Goal: Contribute content: Add original content to the website for others to see

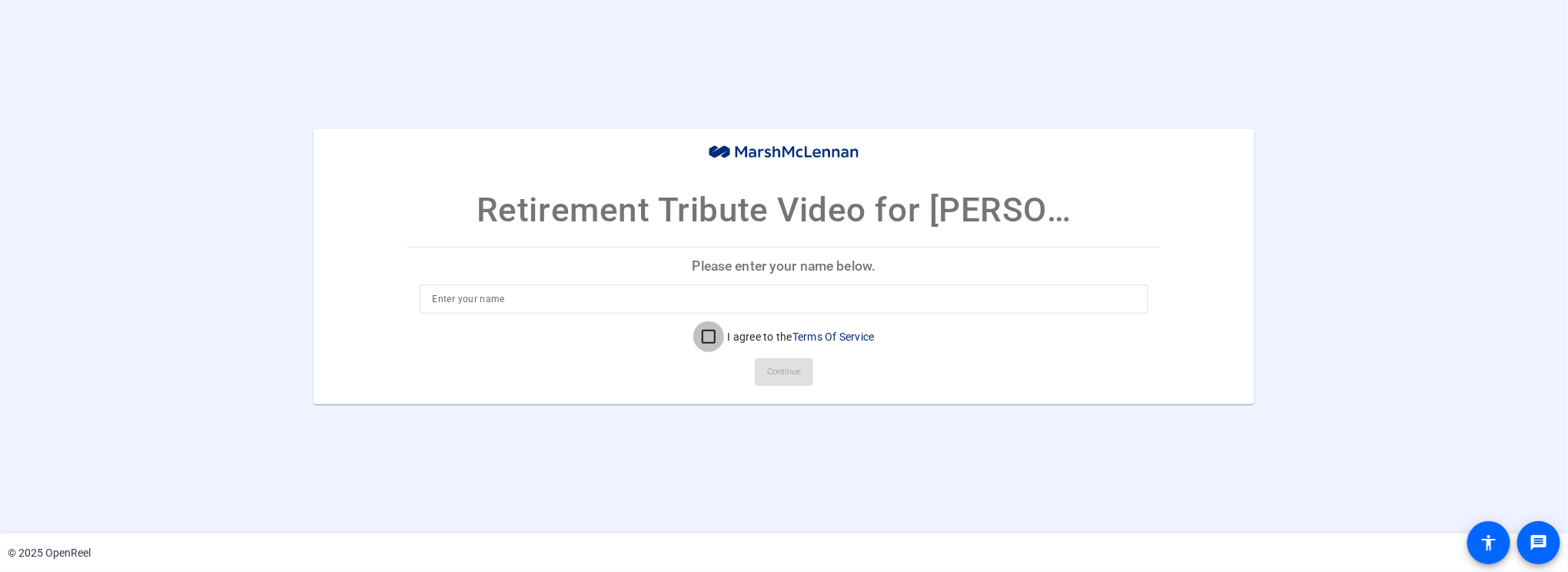
click at [706, 336] on input "I agree to the Terms Of Service" at bounding box center [709, 336] width 31 height 31
checkbox input "true"
click at [530, 293] on input at bounding box center [783, 299] width 703 height 18
type input "[PERSON_NAME]"
click at [775, 375] on span "Continue" at bounding box center [784, 372] width 34 height 23
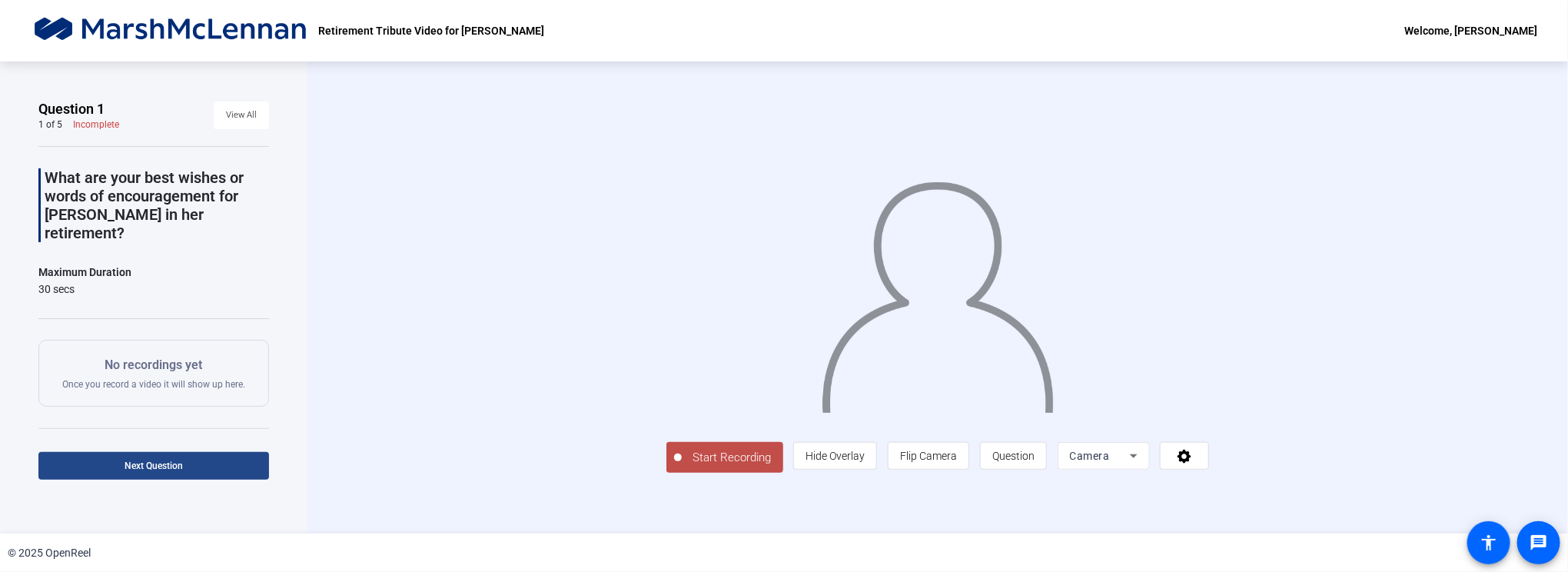
click at [191, 466] on span at bounding box center [153, 466] width 230 height 37
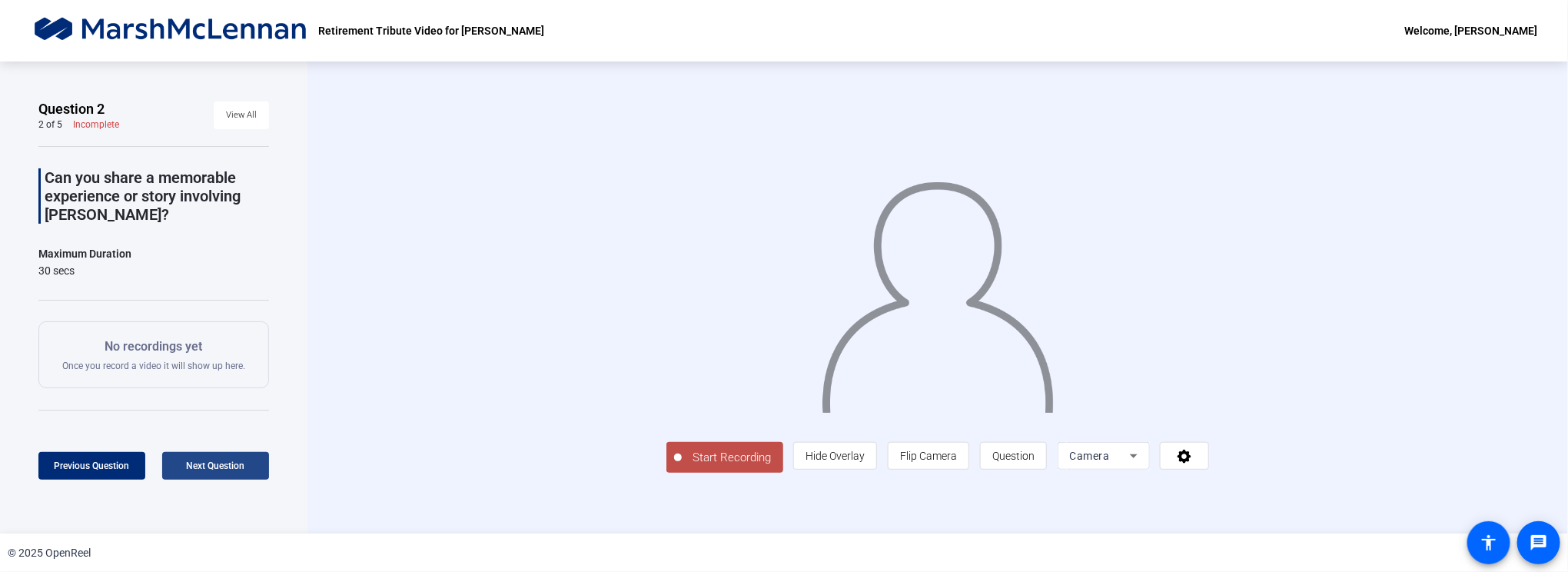
click at [191, 466] on span "Next Question" at bounding box center [216, 466] width 59 height 11
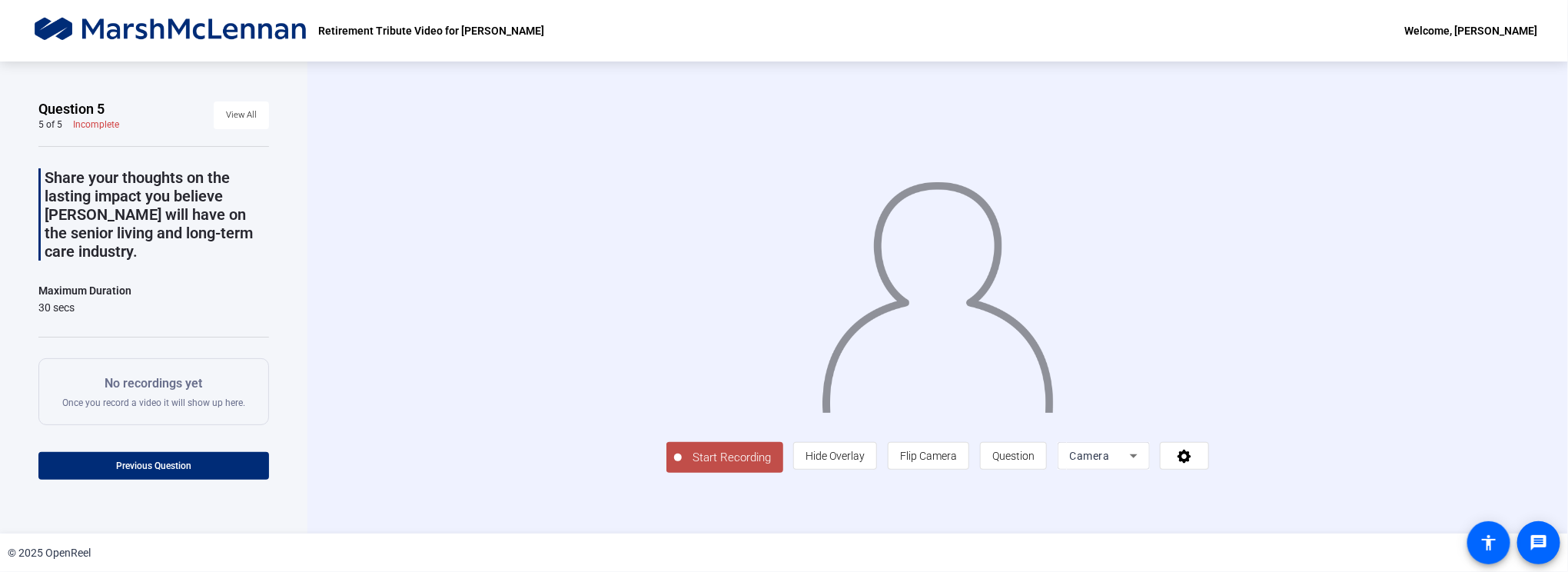
scroll to position [40, 0]
click at [191, 447] on span at bounding box center [153, 466] width 230 height 37
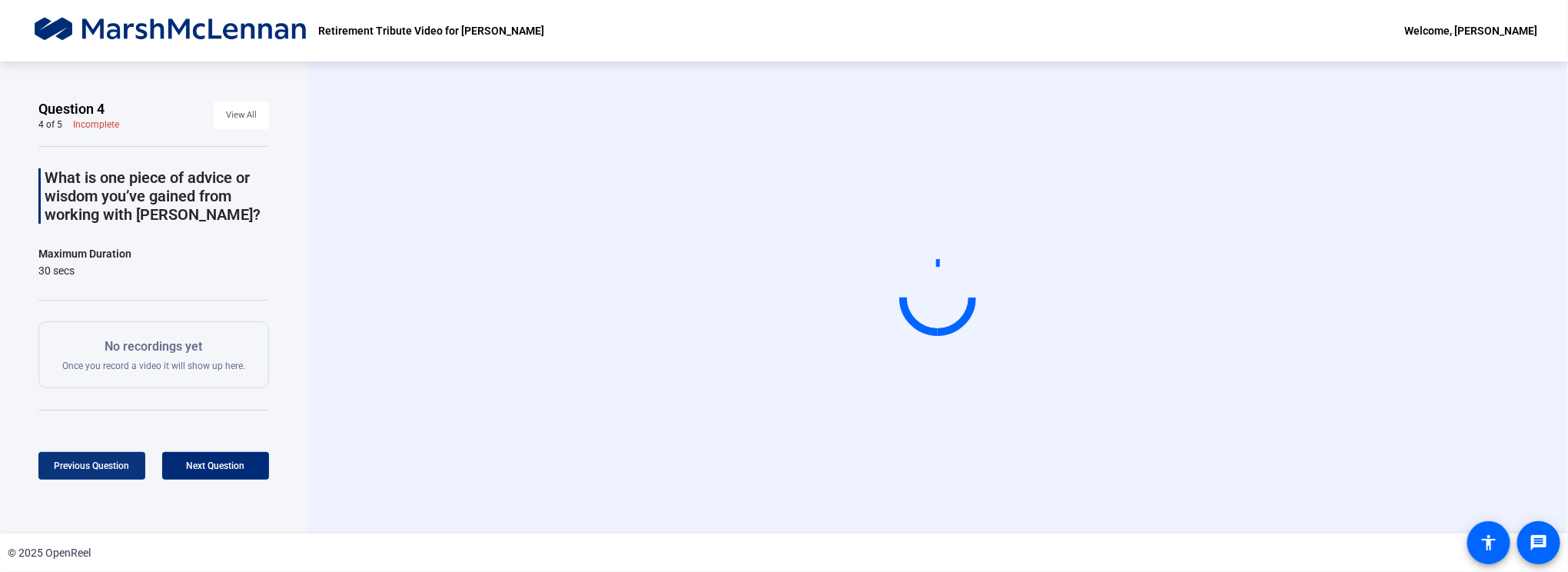
scroll to position [0, 0]
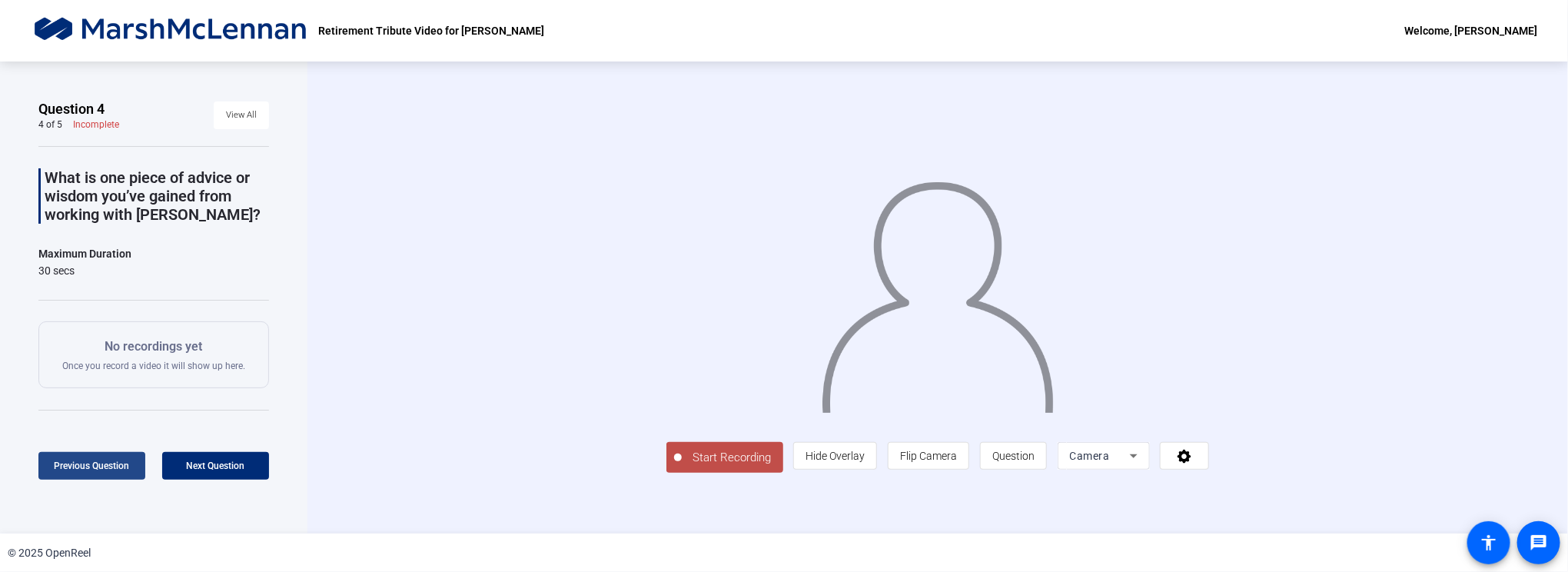
click at [125, 463] on span "Previous Question" at bounding box center [92, 466] width 75 height 11
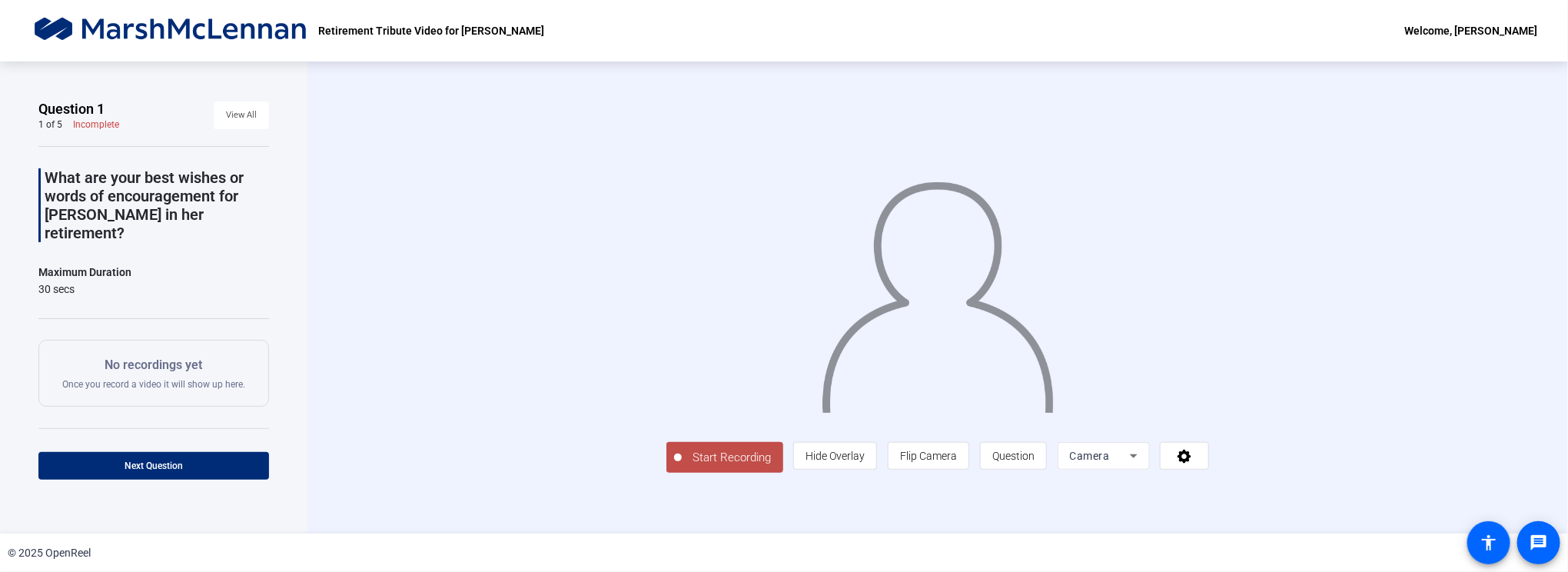
scroll to position [40, 0]
click at [682, 467] on span "Start Recording" at bounding box center [732, 457] width 102 height 18
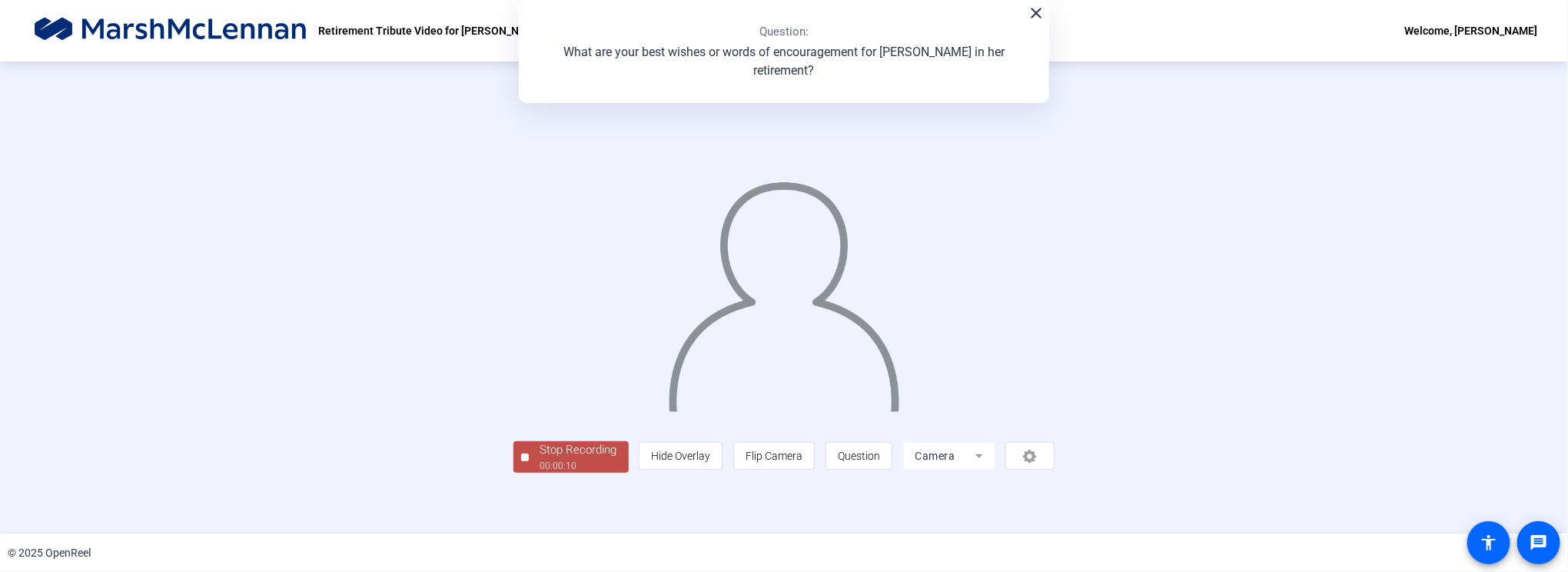
click at [541, 459] on div "Stop Recording" at bounding box center [579, 450] width 77 height 18
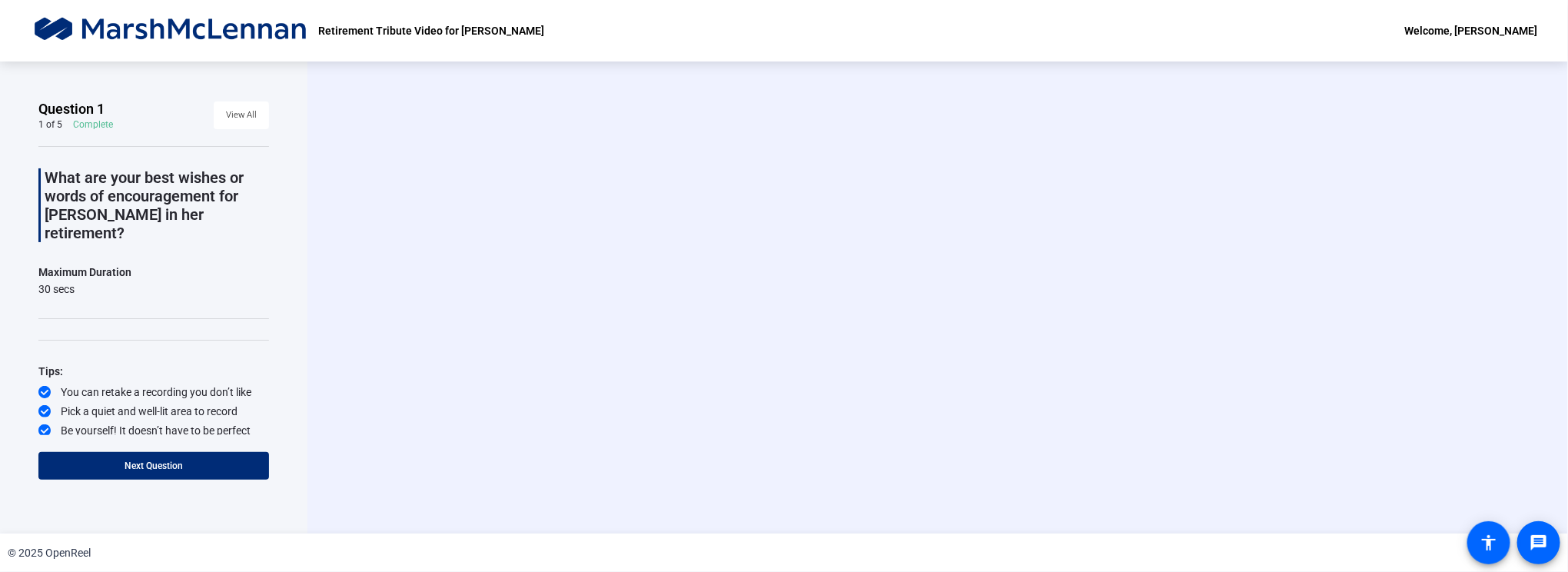
scroll to position [0, 0]
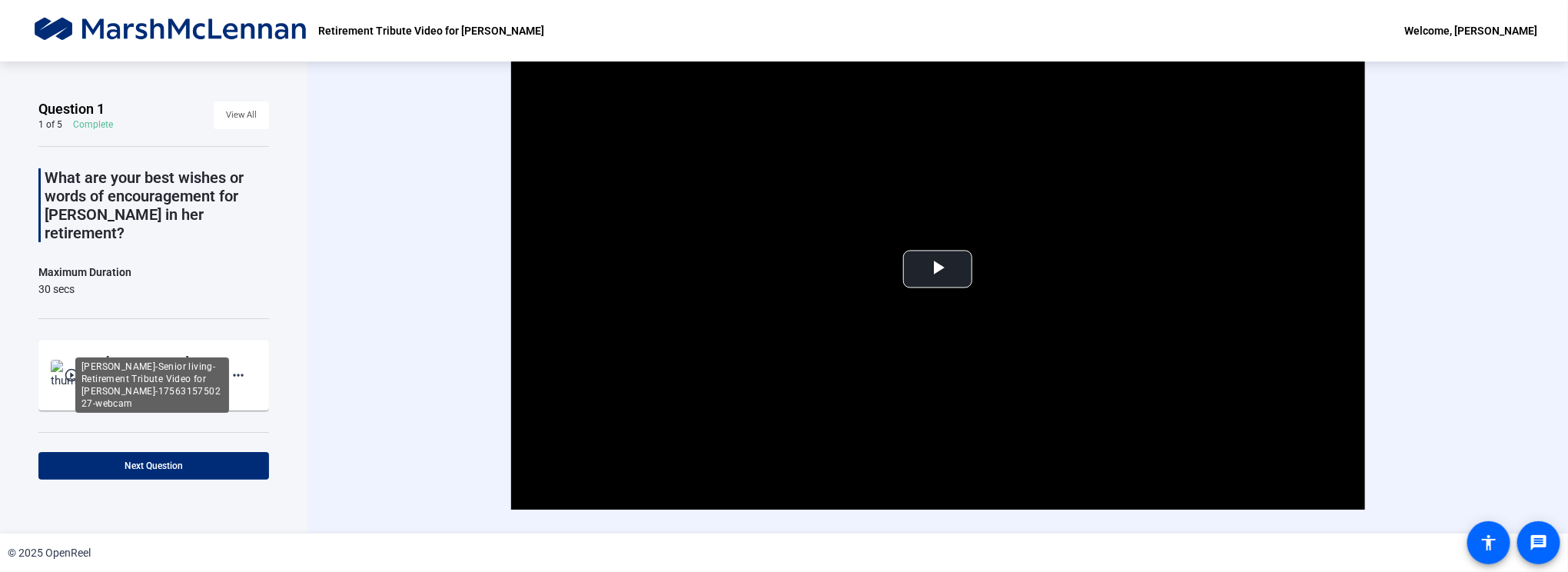
click at [181, 352] on div "[PERSON_NAME]-Senior living-Retirement Tribute Video for [PERSON_NAME]-17563157…" at bounding box center [158, 361] width 103 height 18
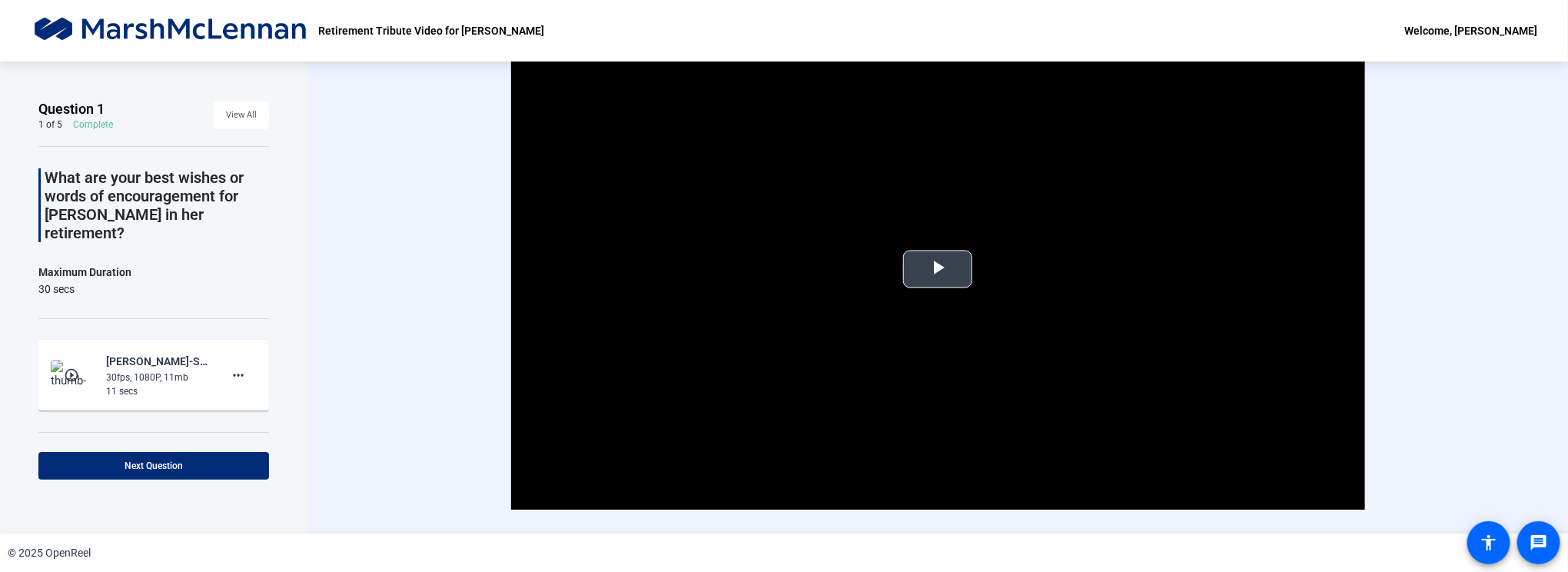
scroll to position [37, 0]
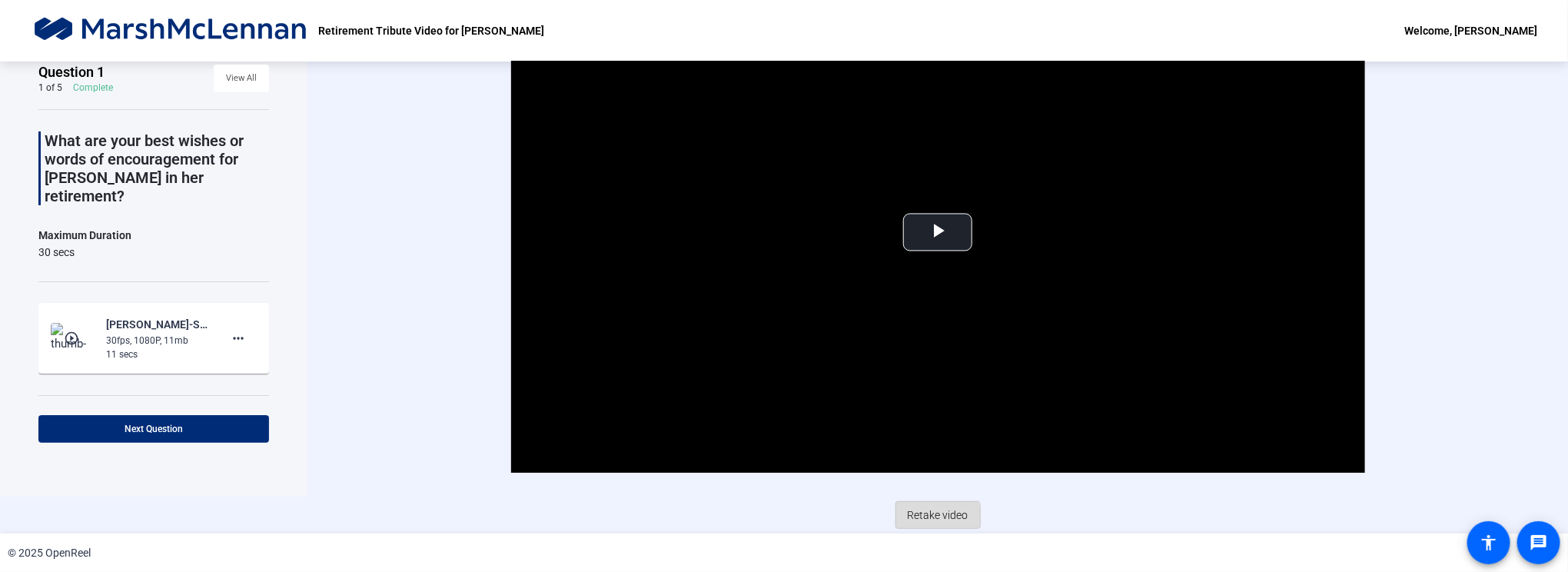
click at [930, 517] on span "Retake video" at bounding box center [938, 515] width 61 height 29
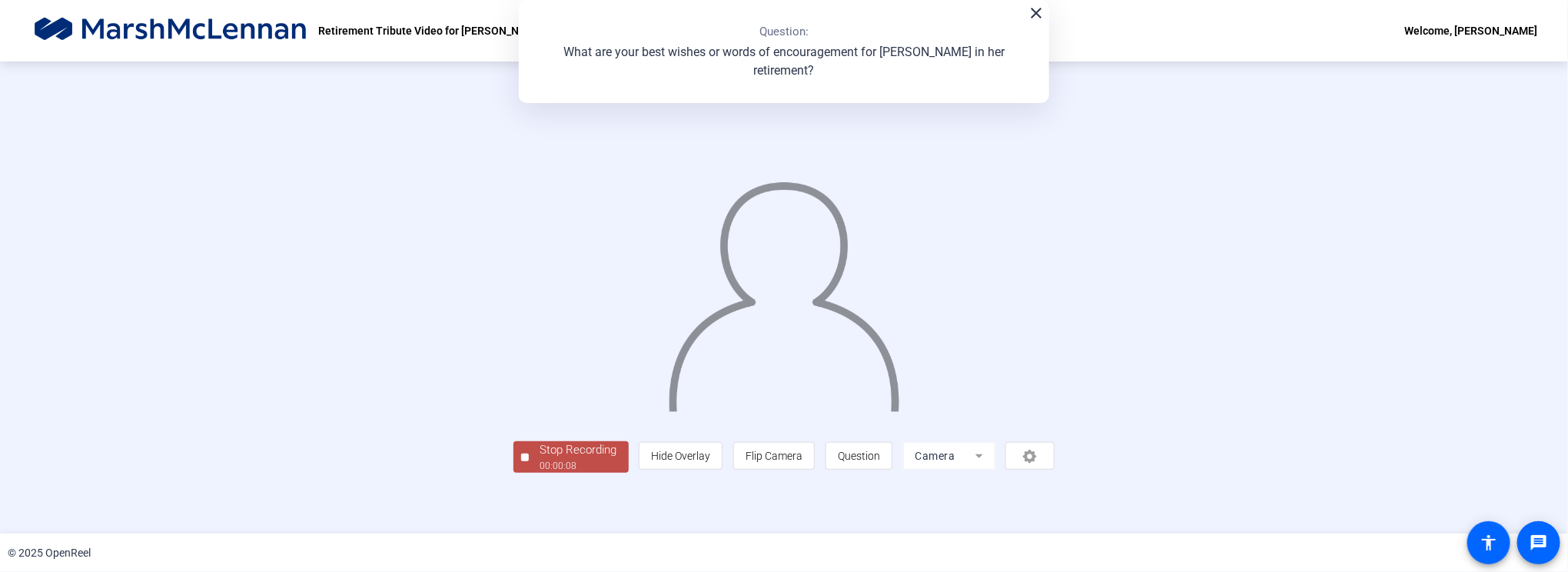
scroll to position [40, 0]
click at [541, 459] on div "Stop Recording" at bounding box center [579, 450] width 77 height 18
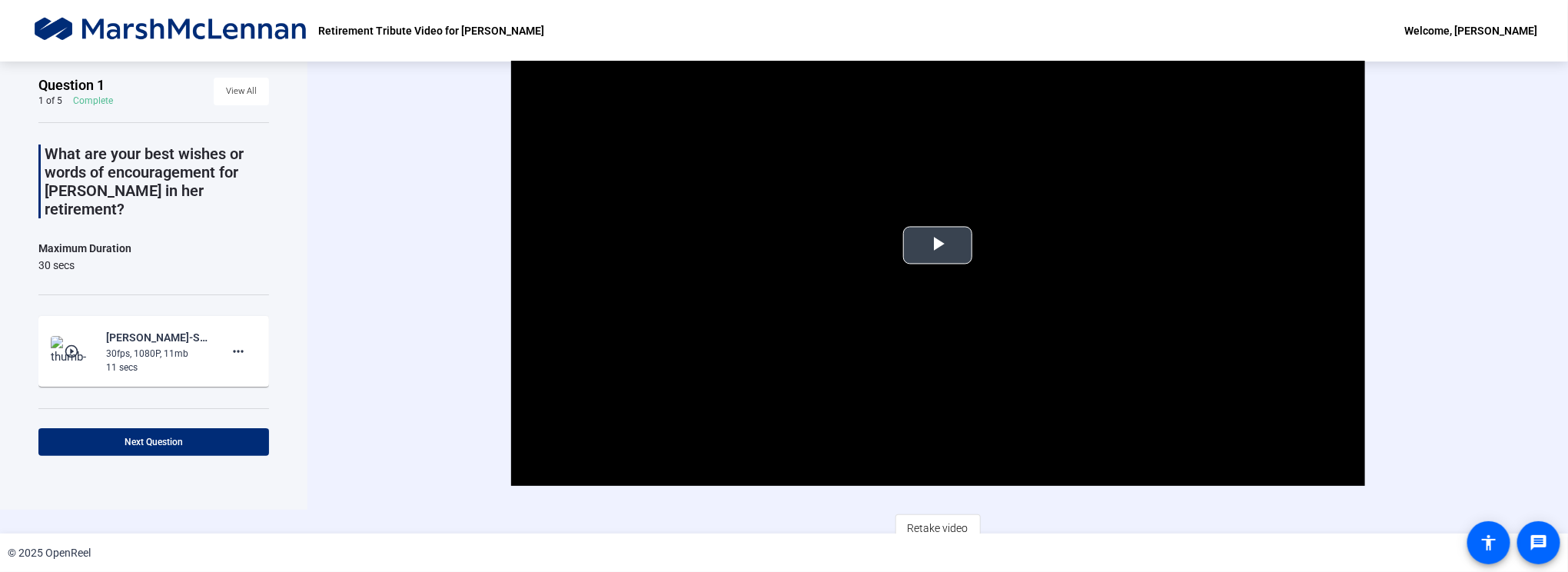
scroll to position [37, 0]
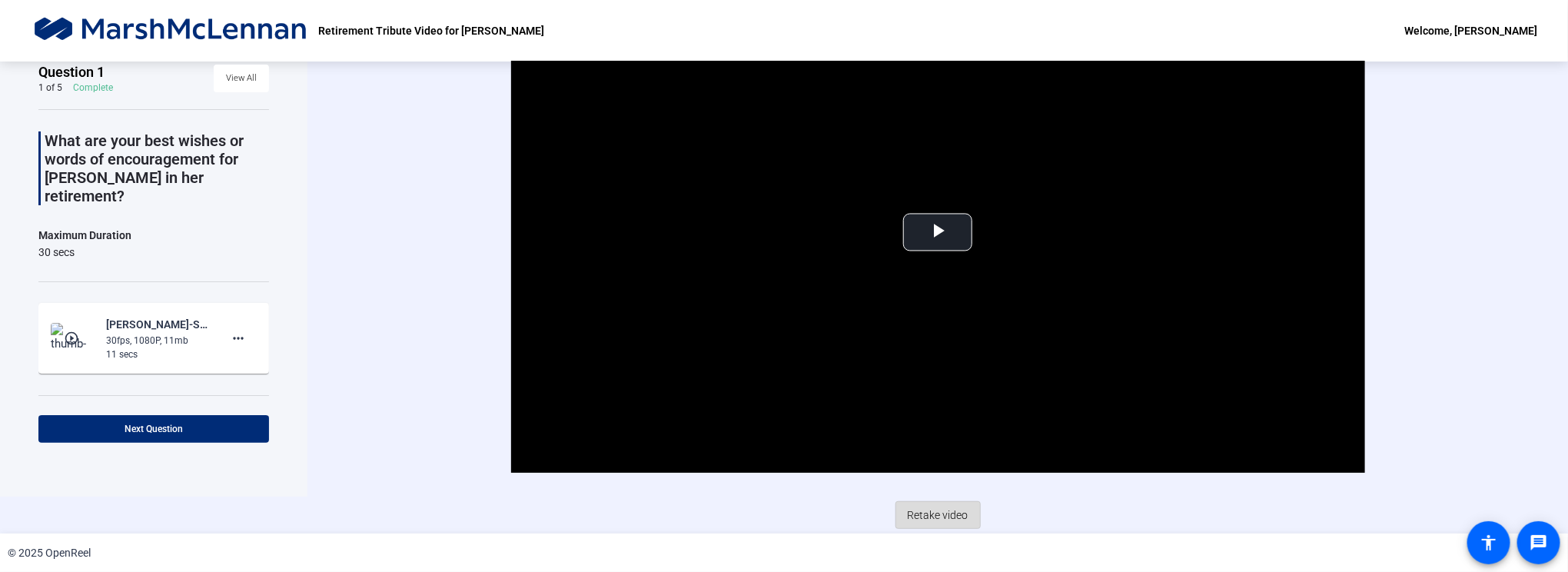
click at [953, 517] on span "Retake video" at bounding box center [938, 515] width 61 height 29
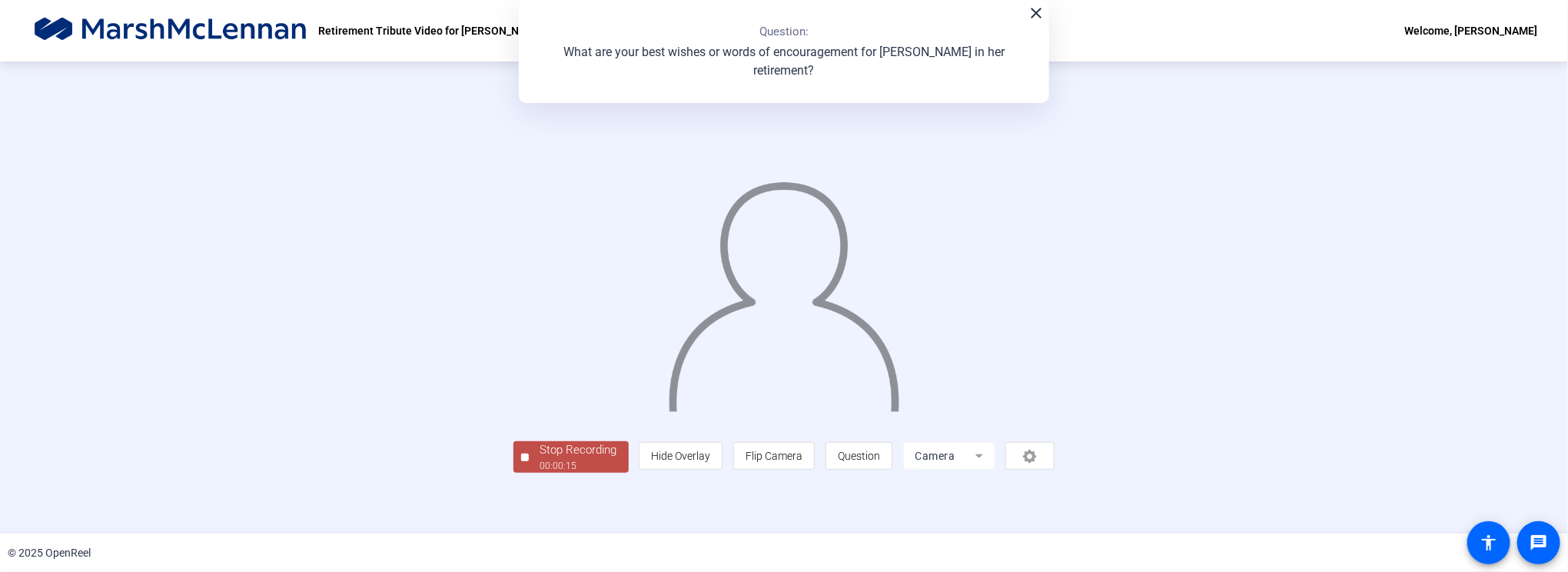
scroll to position [40, 0]
click at [541, 459] on div "Stop Recording" at bounding box center [579, 450] width 77 height 18
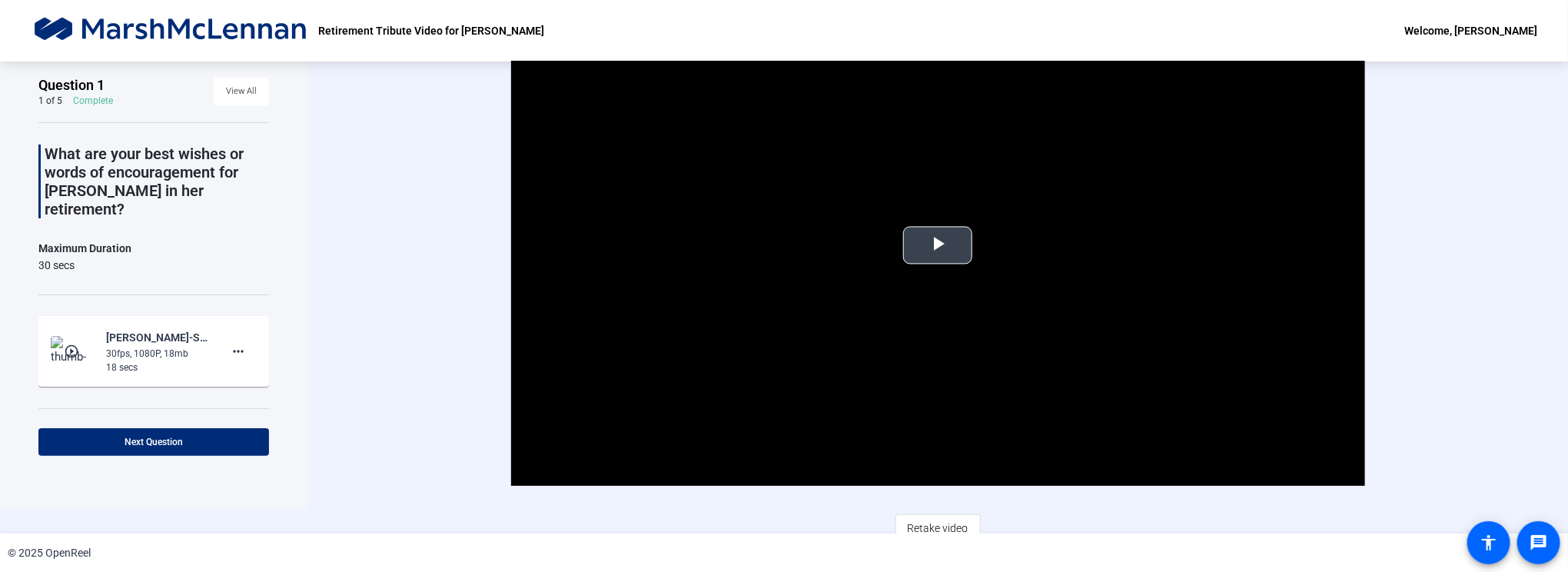
scroll to position [37, 0]
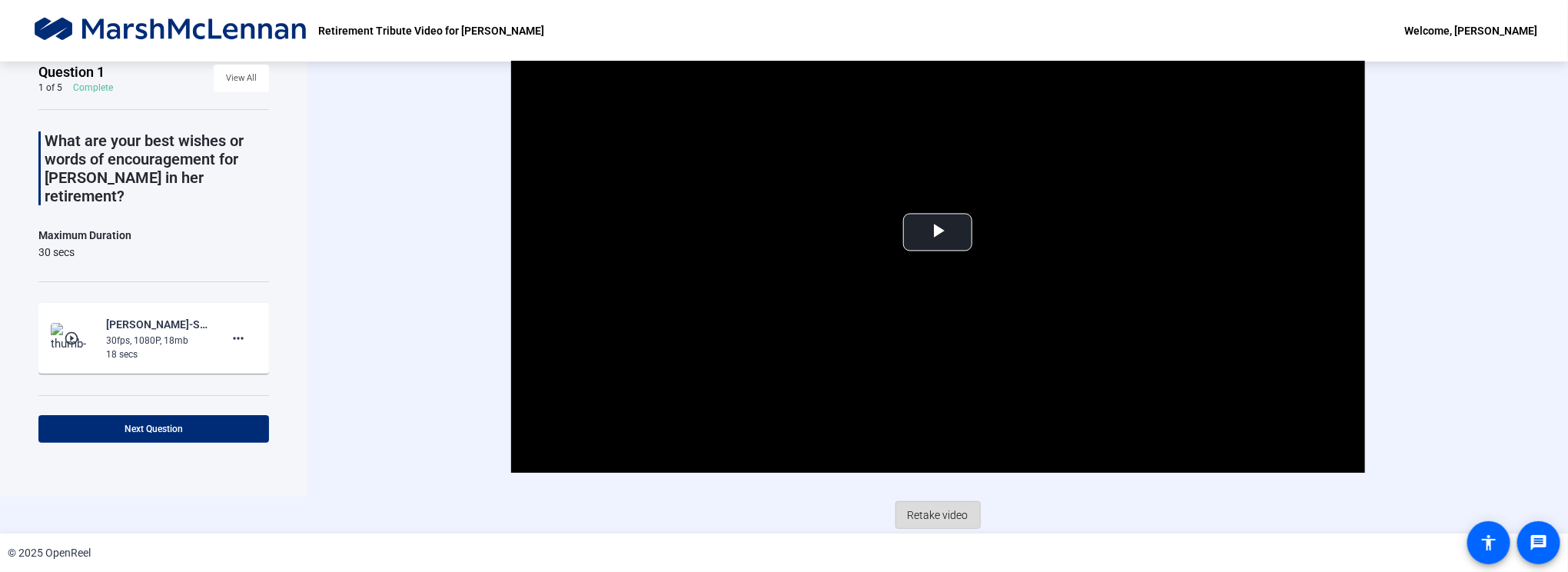
click at [947, 517] on span "Retake video" at bounding box center [938, 515] width 61 height 29
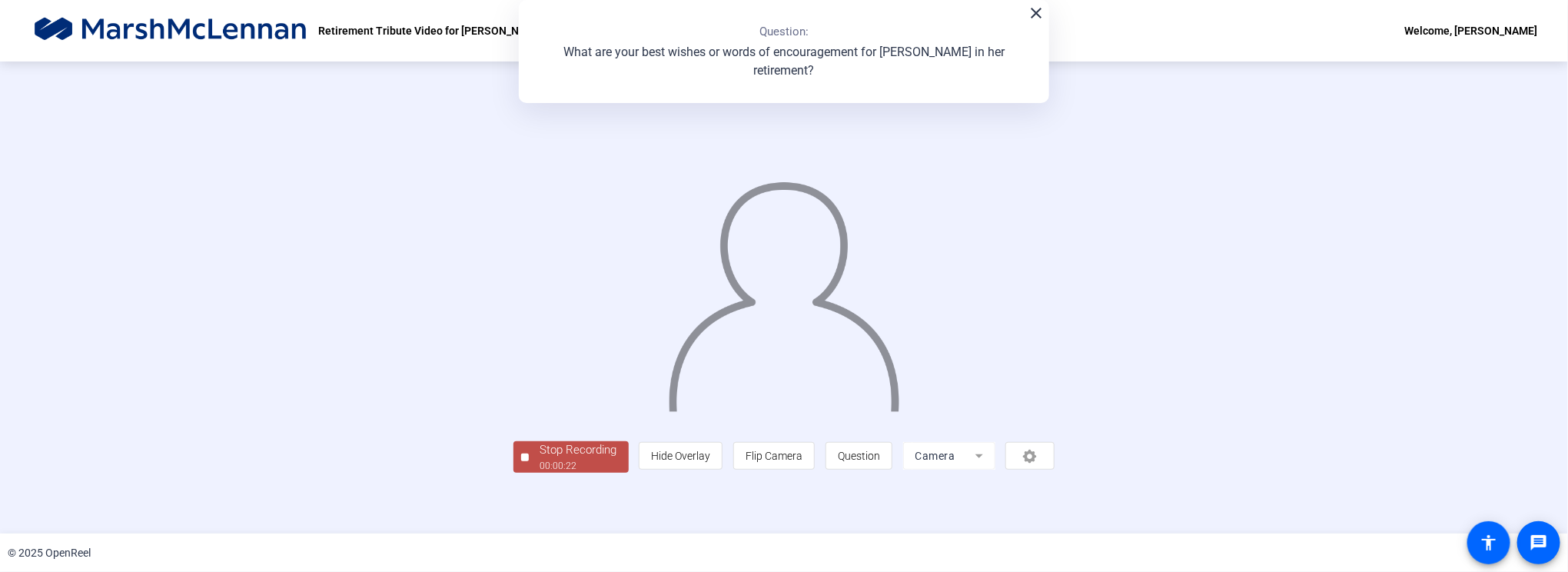
click at [541, 459] on div "Stop Recording" at bounding box center [579, 450] width 77 height 18
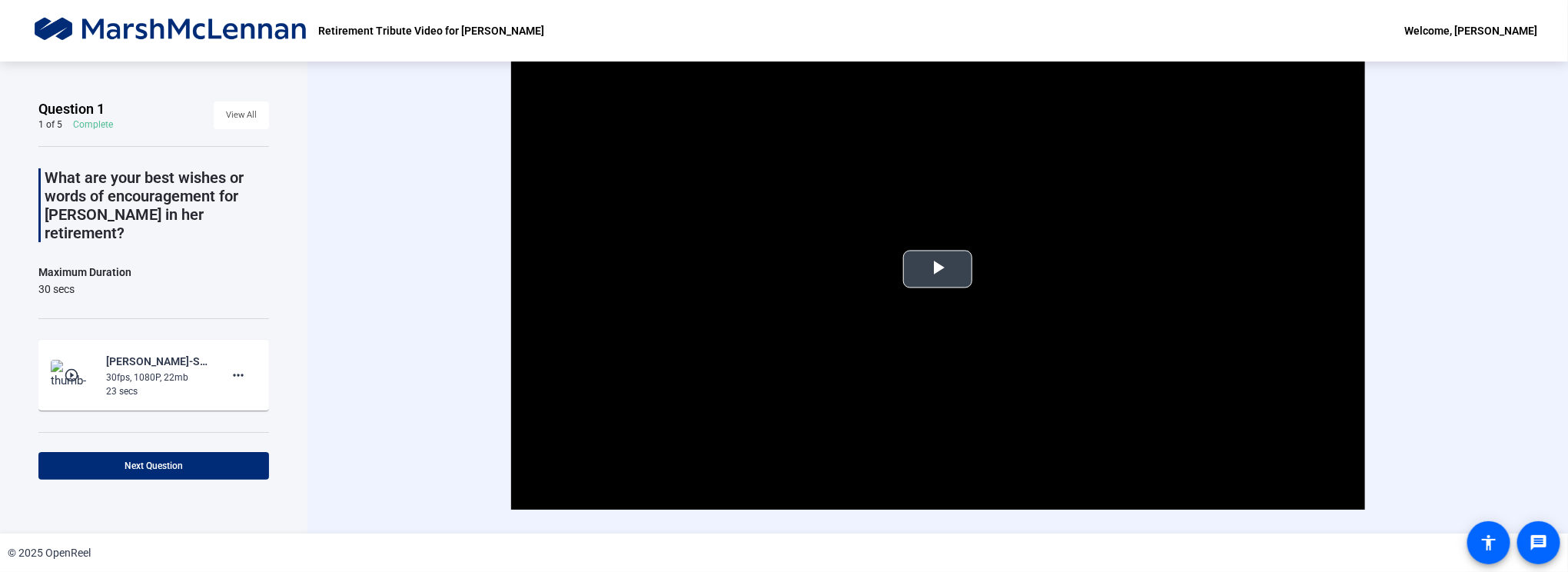
click at [938, 269] on span "Video Player" at bounding box center [938, 269] width 0 height 0
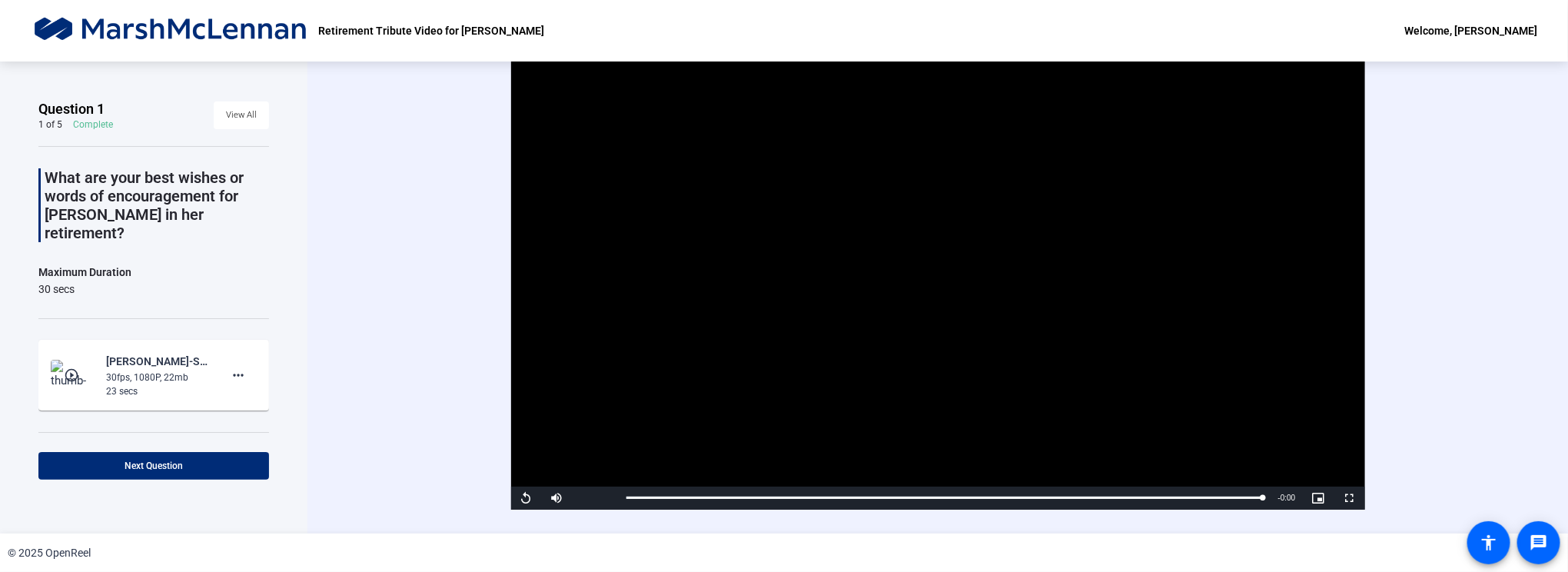
scroll to position [37, 0]
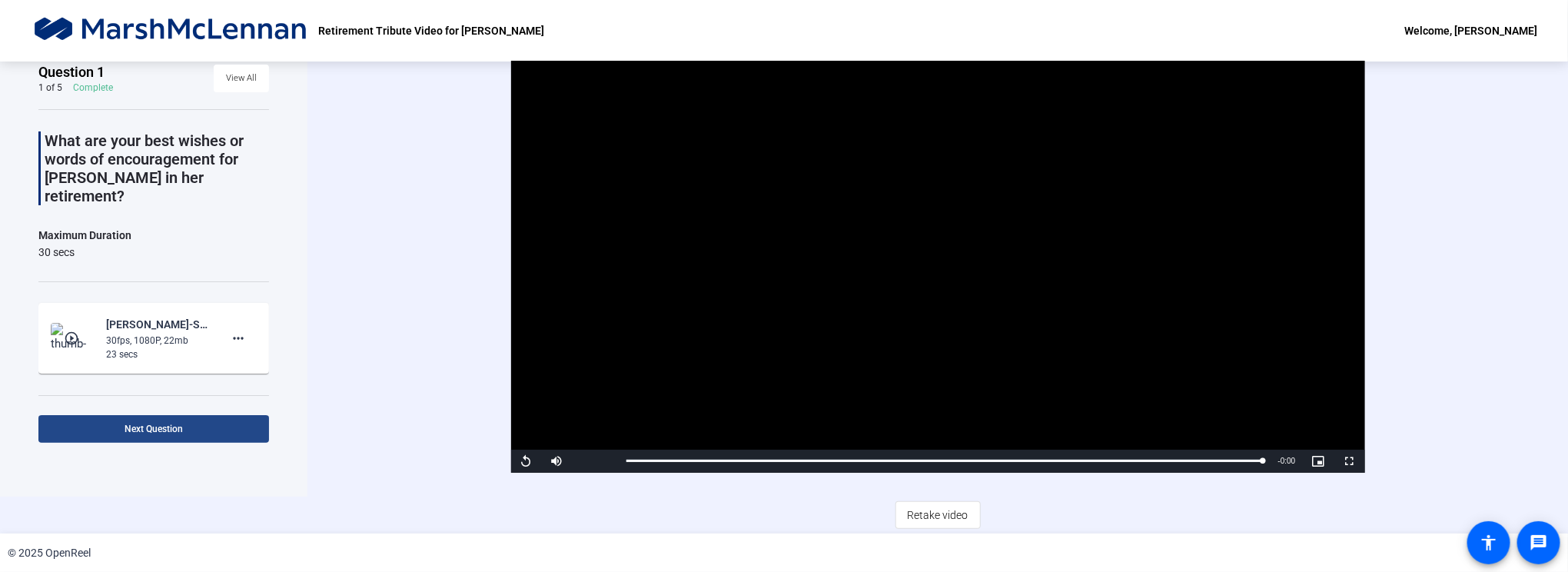
click at [235, 421] on span at bounding box center [153, 429] width 230 height 37
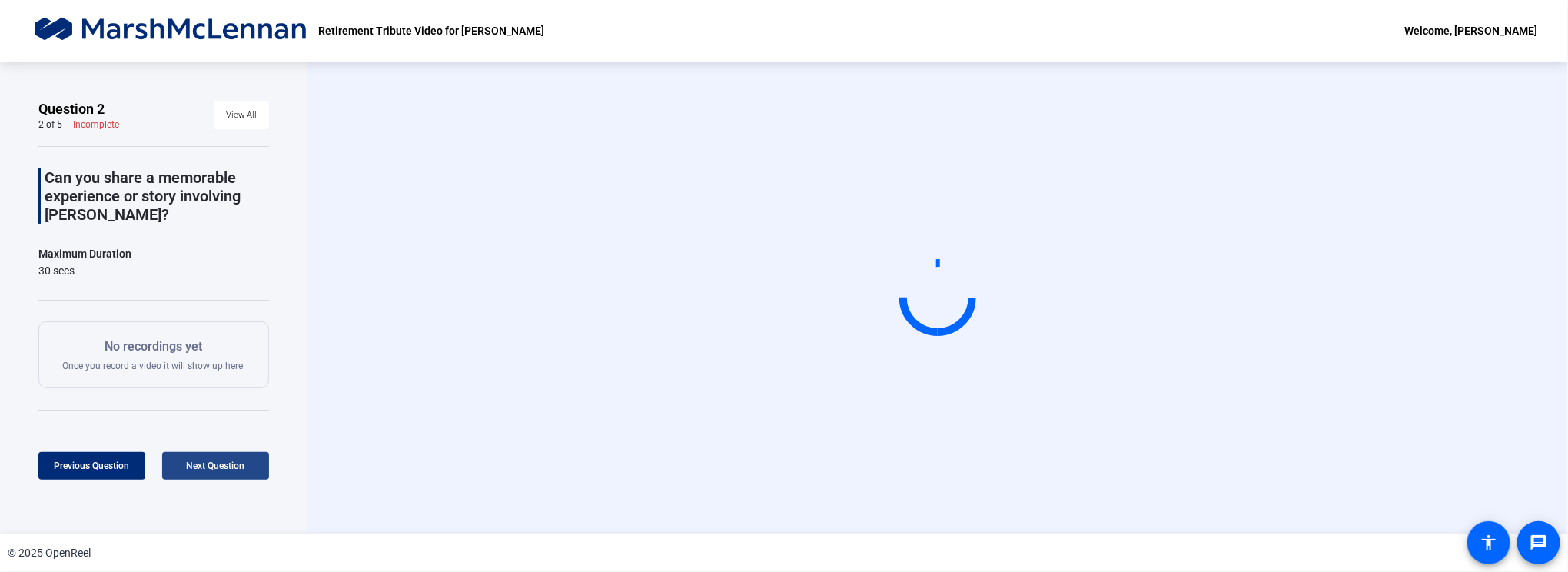
click at [228, 459] on span at bounding box center [216, 466] width 107 height 37
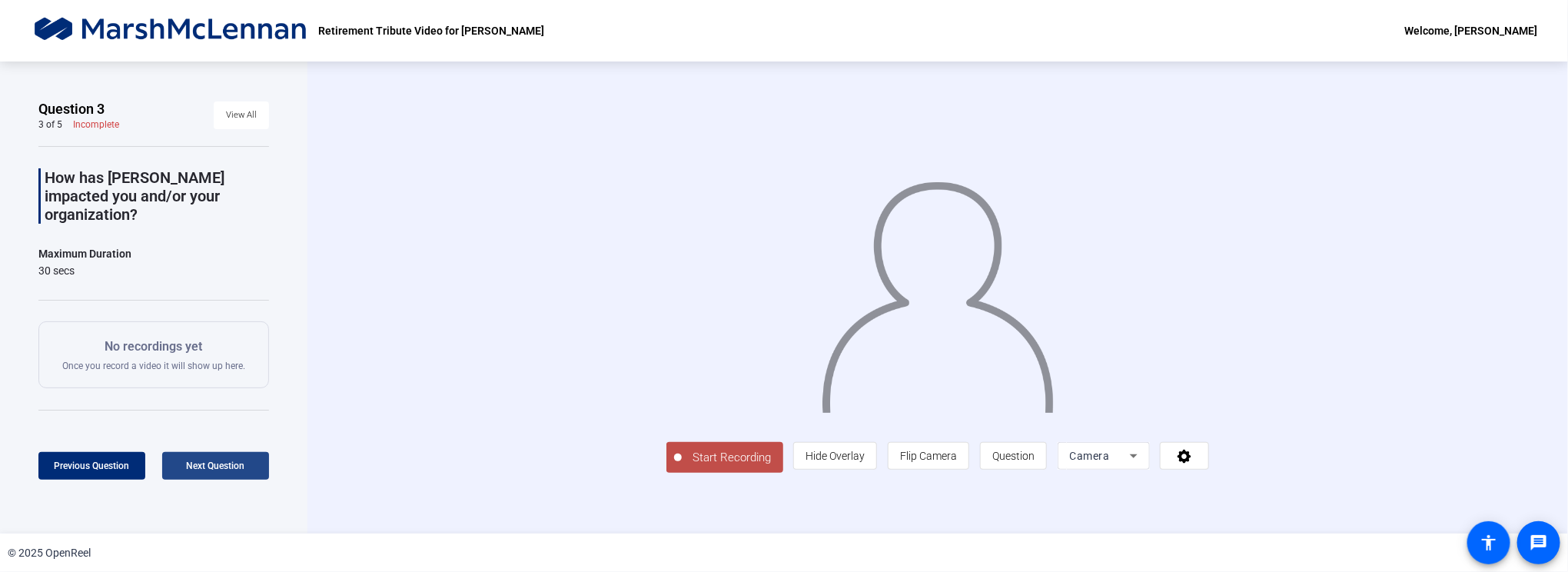
click at [227, 458] on span at bounding box center [216, 466] width 107 height 37
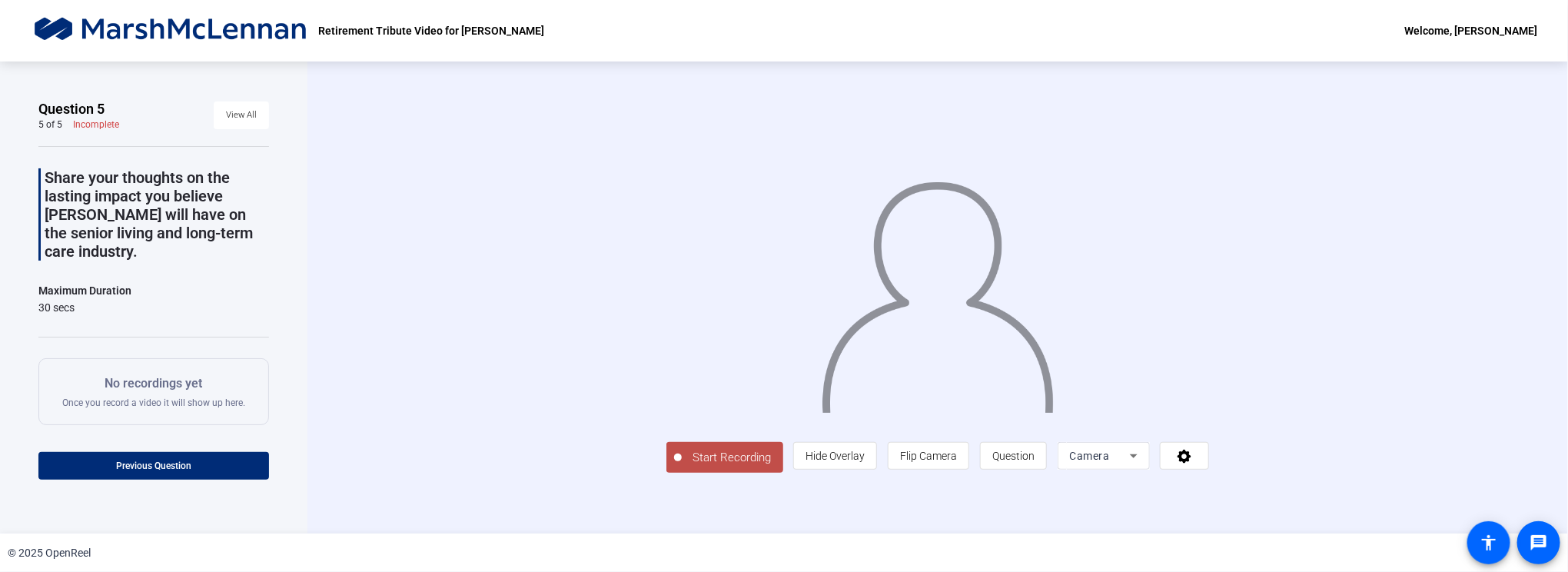
scroll to position [40, 0]
click at [231, 104] on span "View All" at bounding box center [241, 115] width 31 height 23
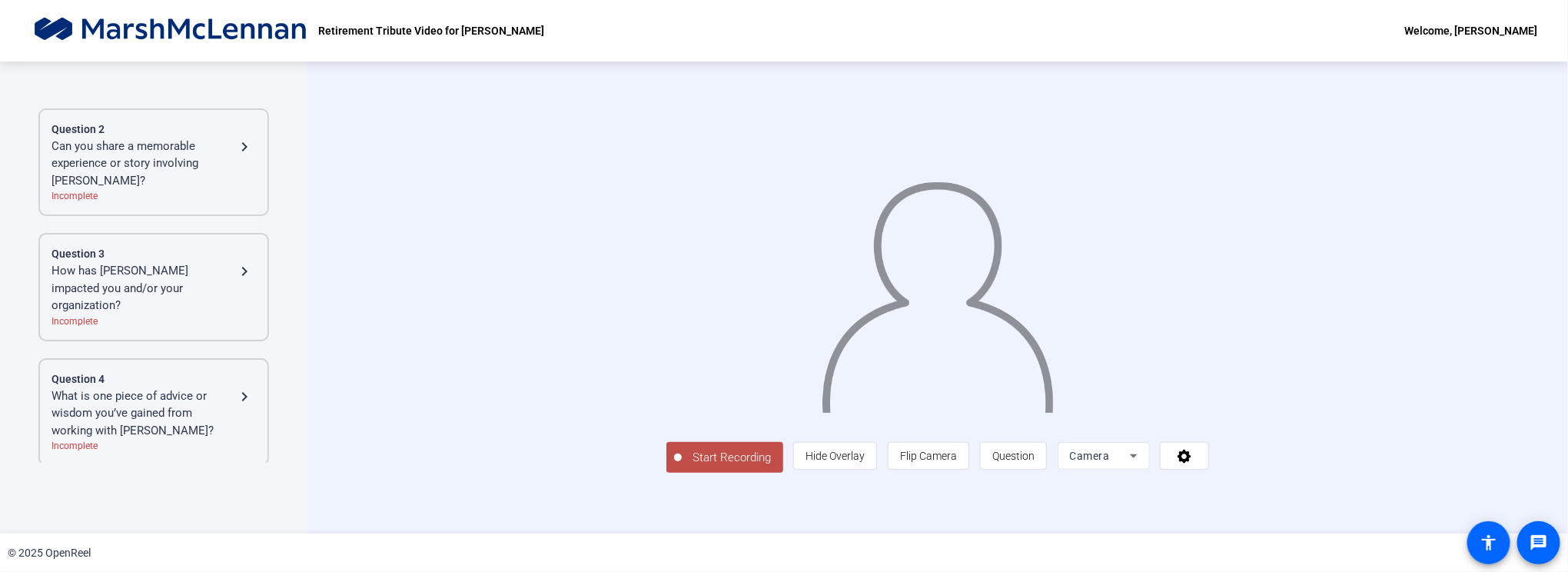
scroll to position [278, 0]
click at [164, 386] on div "Share your thoughts on the lasting impact you believe [PERSON_NAME] will have o…" at bounding box center [143, 430] width 184 height 87
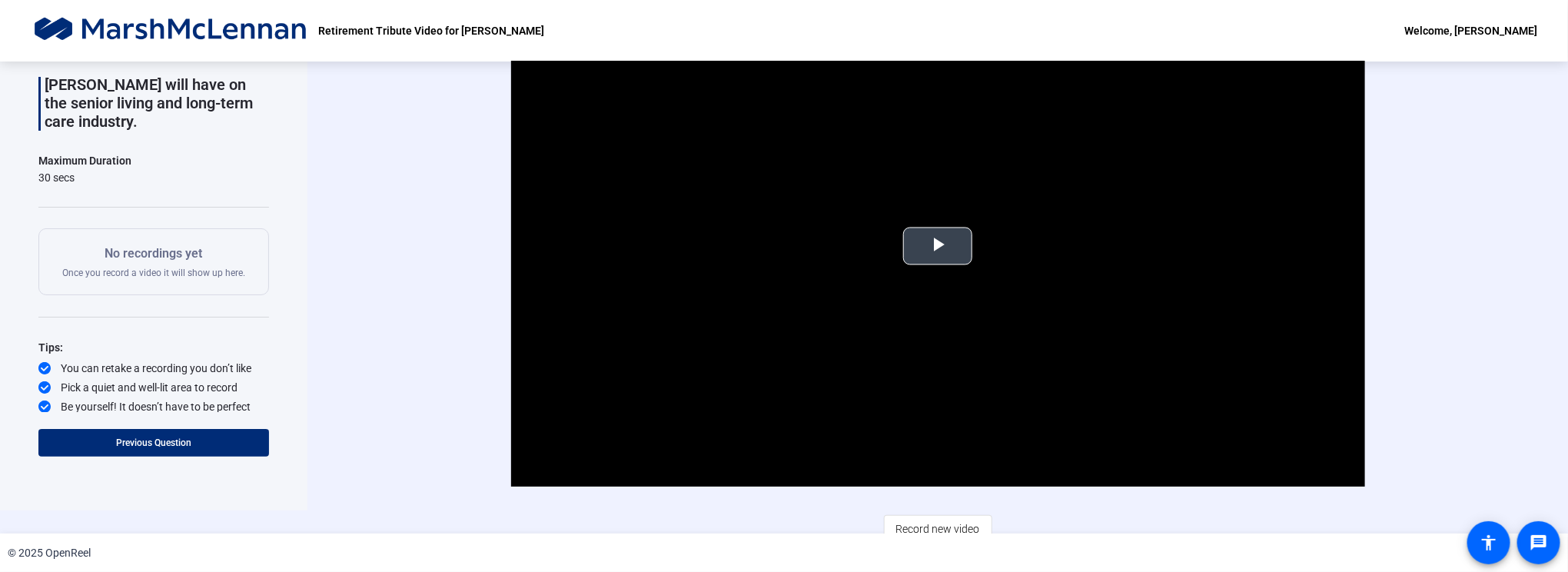
scroll to position [37, 0]
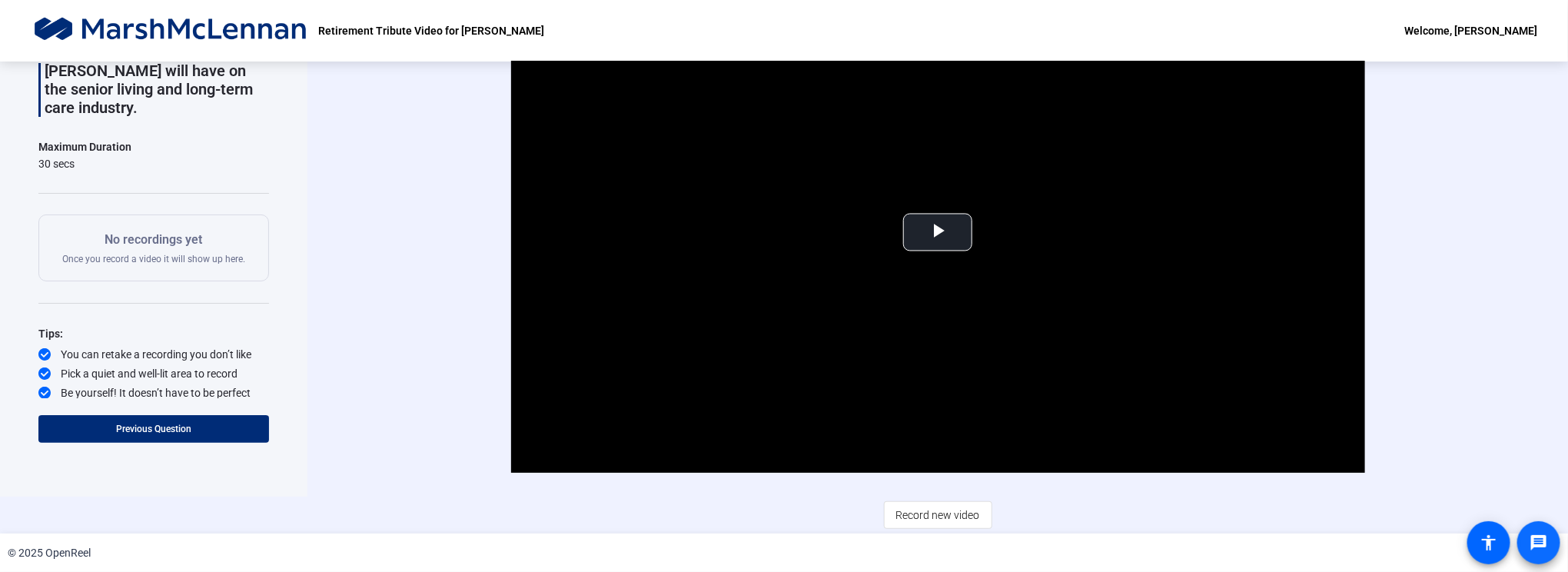
click at [1540, 534] on mat-icon "message" at bounding box center [1539, 543] width 18 height 18
click at [1491, 547] on mat-icon "accessibility" at bounding box center [1489, 543] width 18 height 18
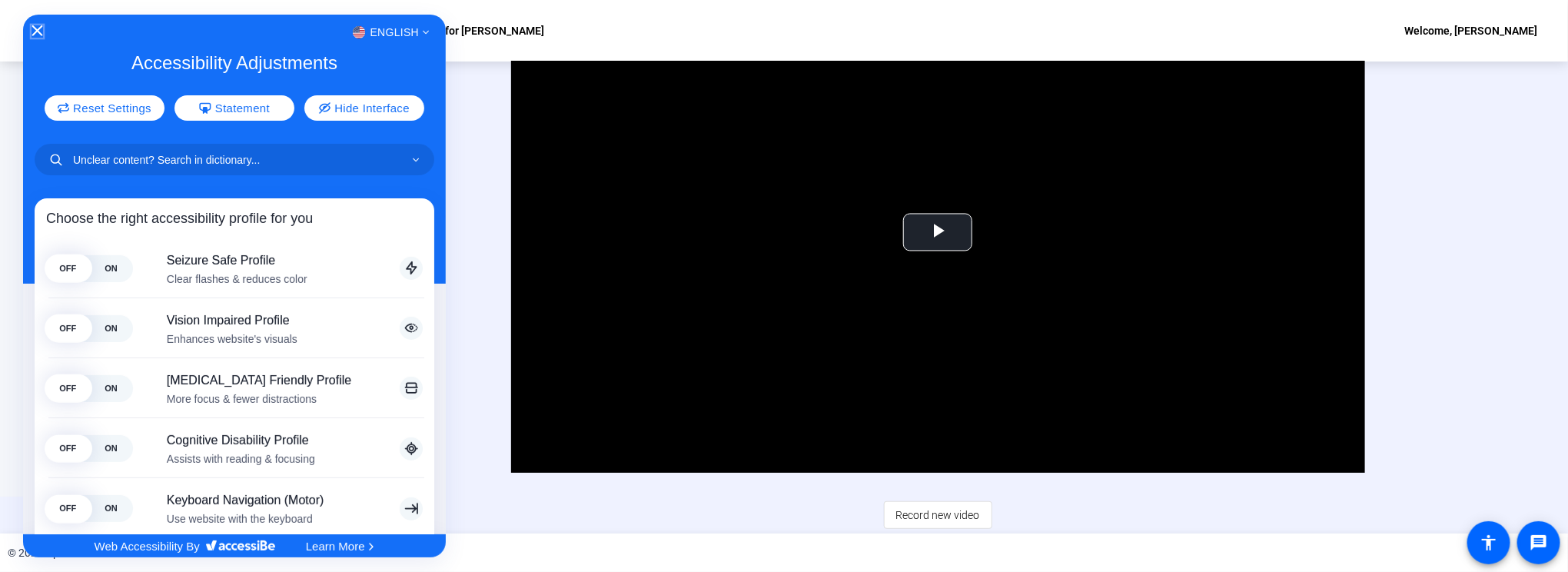
click at [33, 32] on icon "Close Accessibility Interface" at bounding box center [37, 31] width 11 height 11
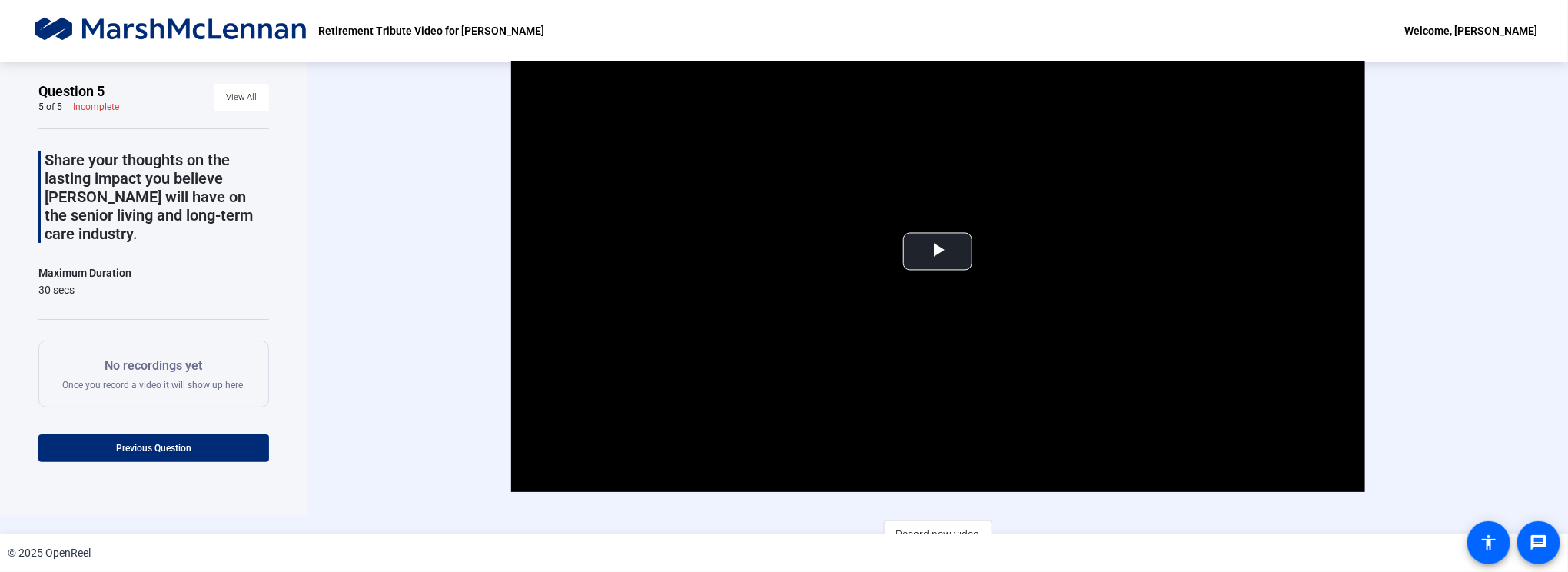
scroll to position [0, 0]
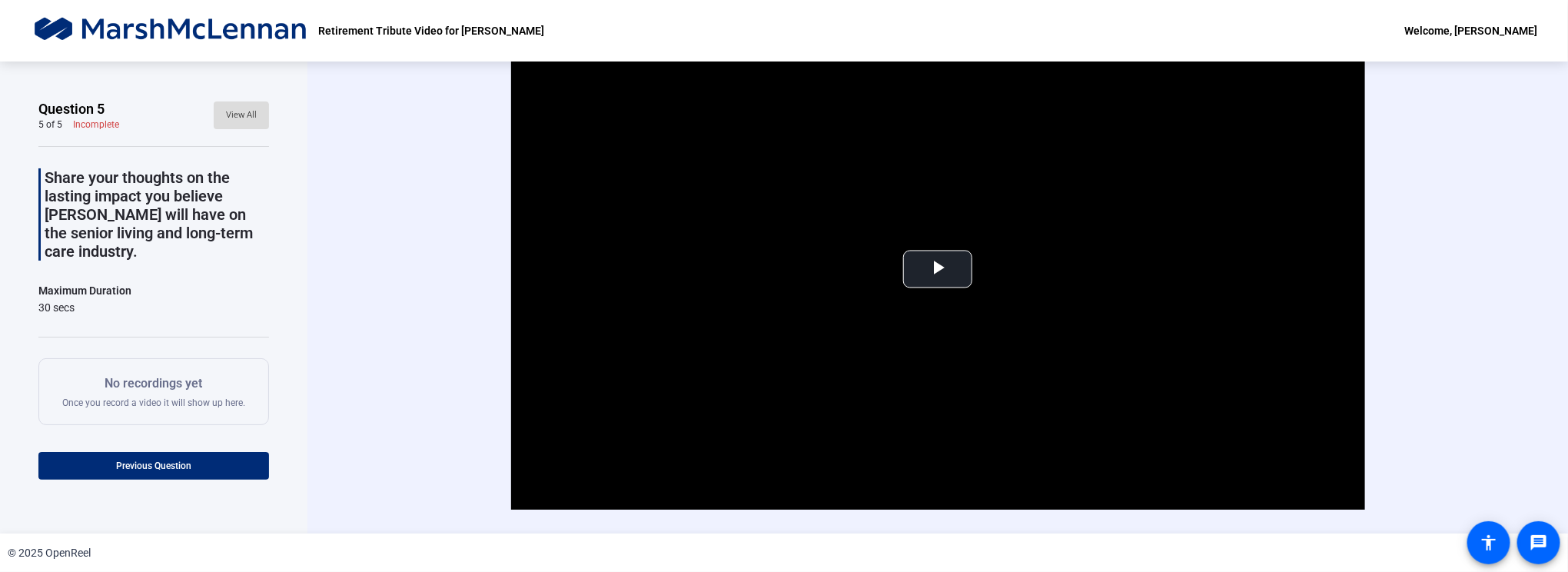
click at [232, 119] on span "View All" at bounding box center [241, 115] width 31 height 23
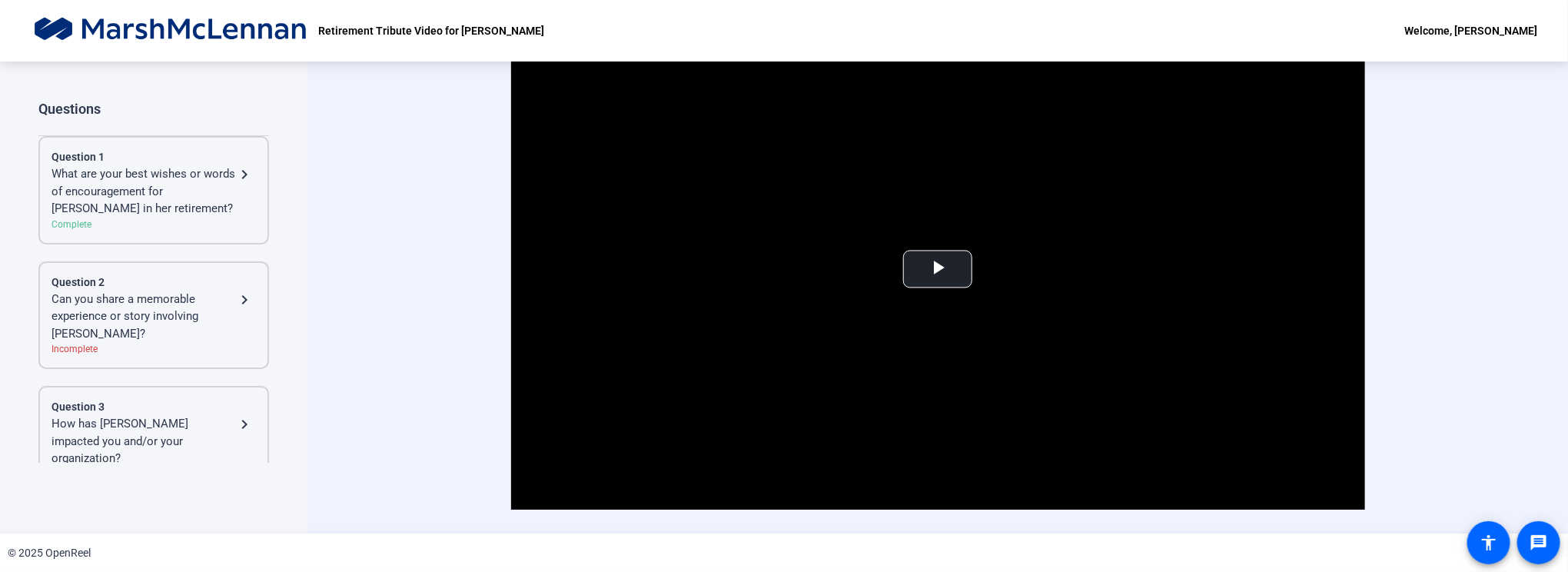
scroll to position [278, 0]
